Goal: Information Seeking & Learning: Learn about a topic

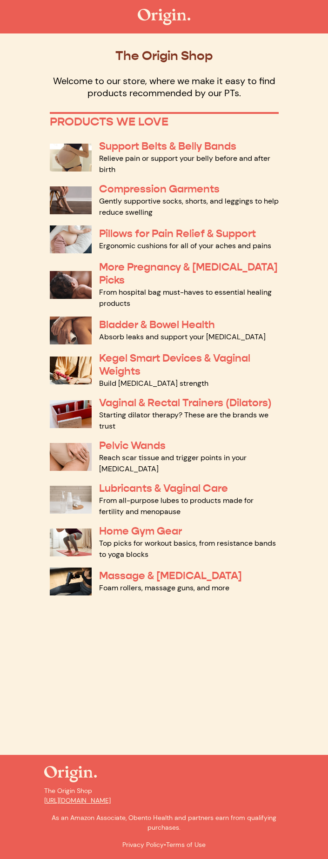
click at [144, 145] on link "Support Belts & Belly Bands" at bounding box center [167, 145] width 137 height 13
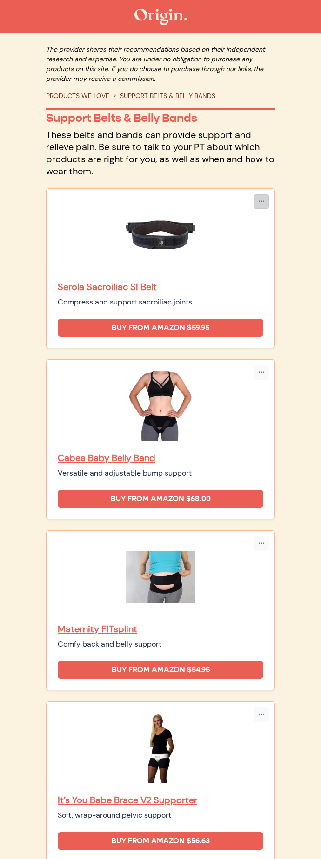
click at [262, 202] on icon "button" at bounding box center [261, 202] width 7 height 8
click at [286, 194] on main "The provider shares their recommendations based on their independent research a…" at bounding box center [160, 631] width 321 height 1197
click at [295, 225] on main "The provider shares their recommendations based on their independent research a…" at bounding box center [160, 631] width 321 height 1197
